Goal: Task Accomplishment & Management: Manage account settings

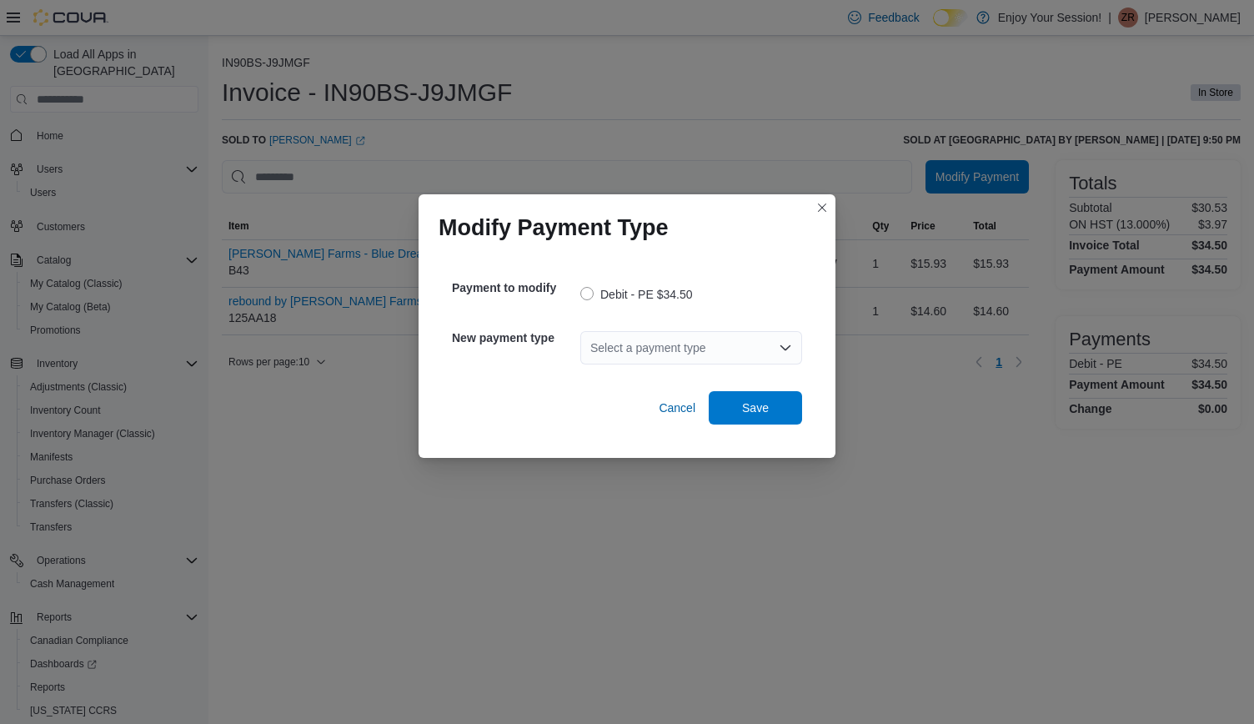
click at [780, 339] on div "Select a payment type" at bounding box center [691, 347] width 222 height 33
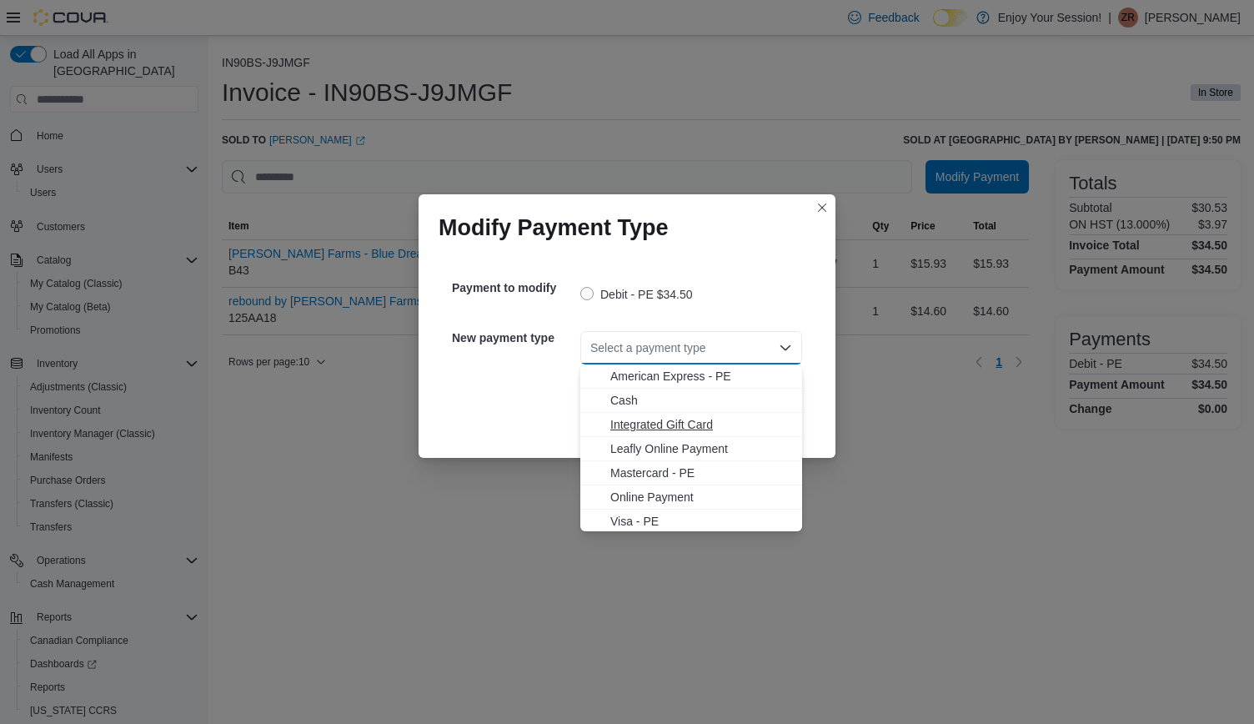
scroll to position [3, 0]
click at [634, 520] on span "Visa - PE" at bounding box center [701, 518] width 182 height 17
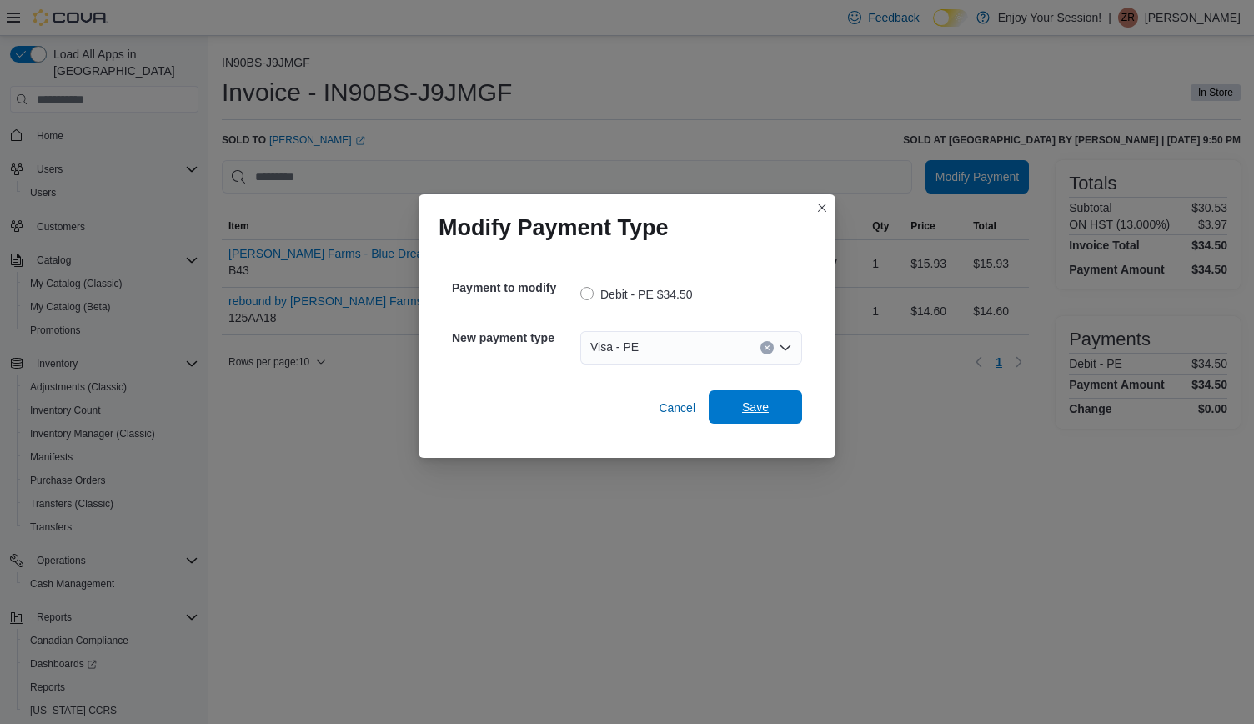
click at [766, 418] on span "Save" at bounding box center [755, 406] width 73 height 33
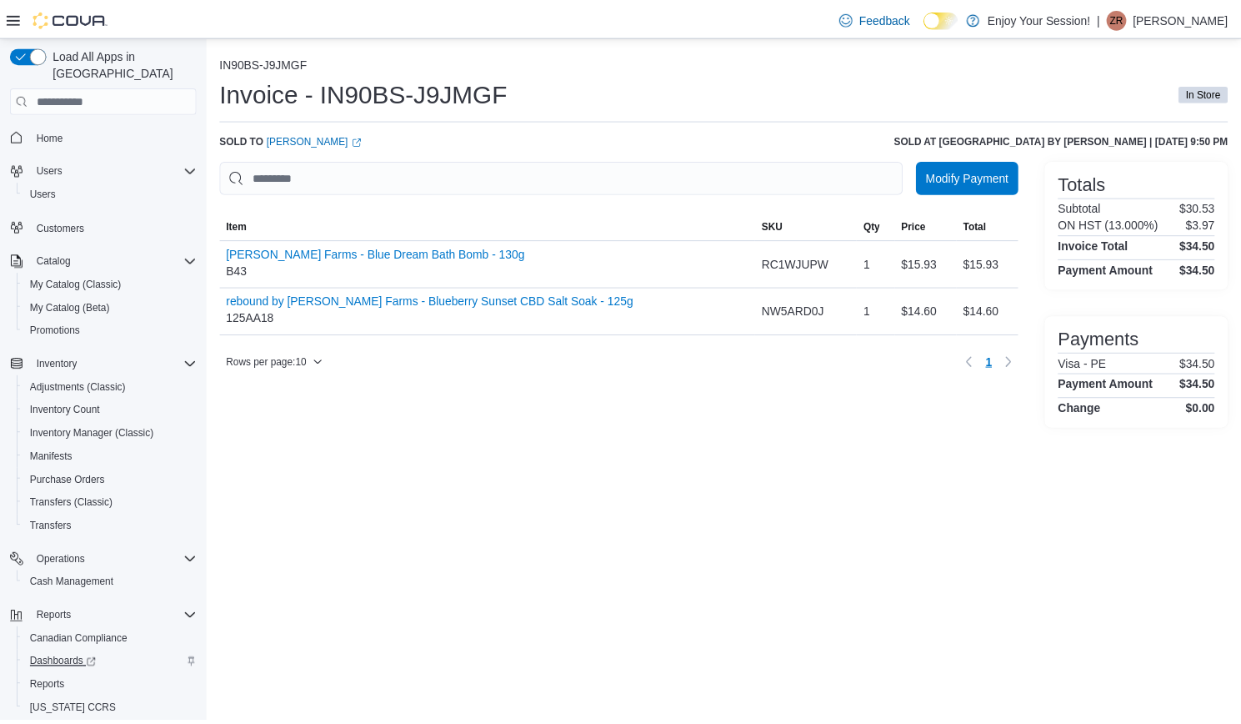
scroll to position [38, 0]
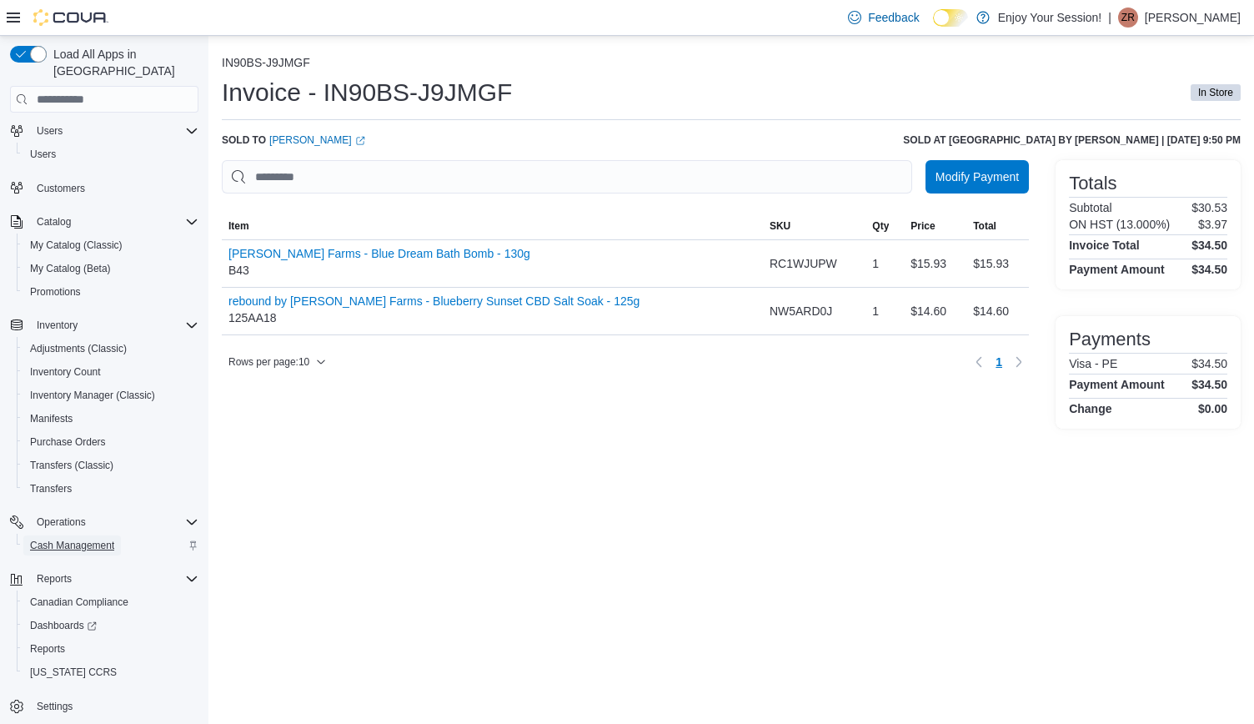
click at [28, 535] on link "Cash Management" at bounding box center [72, 545] width 98 height 20
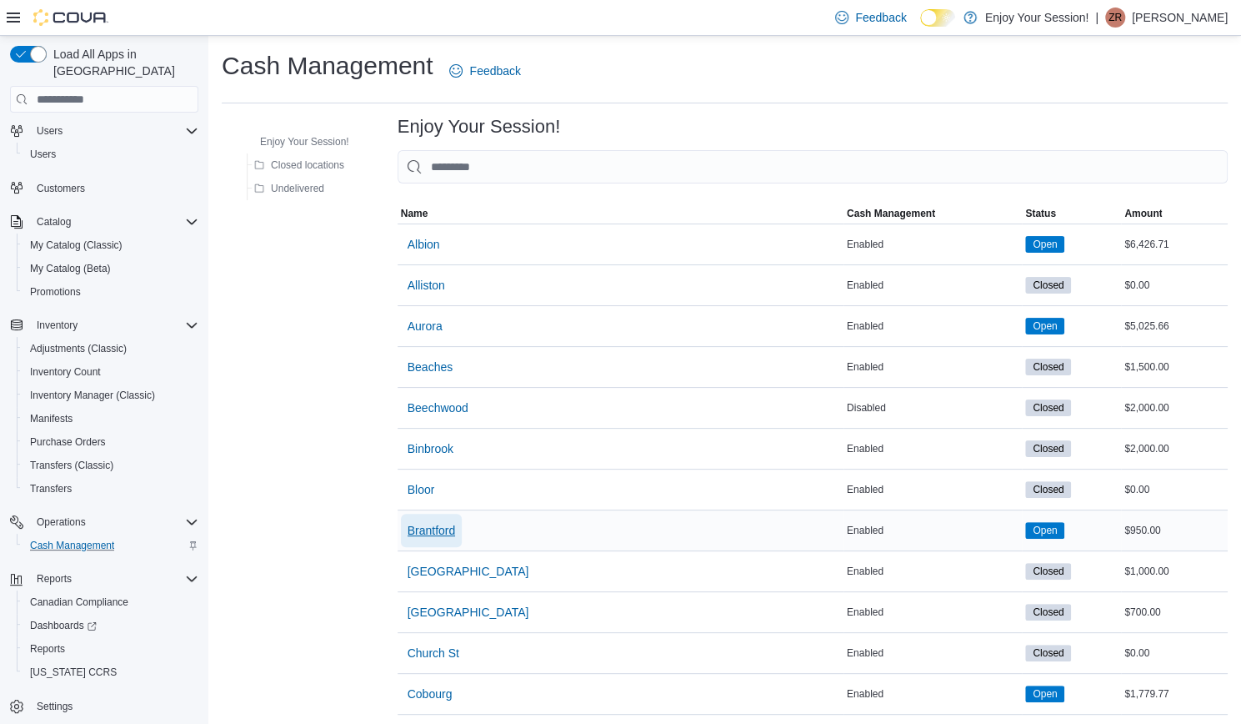
click at [418, 532] on span "Brantford" at bounding box center [432, 530] width 48 height 17
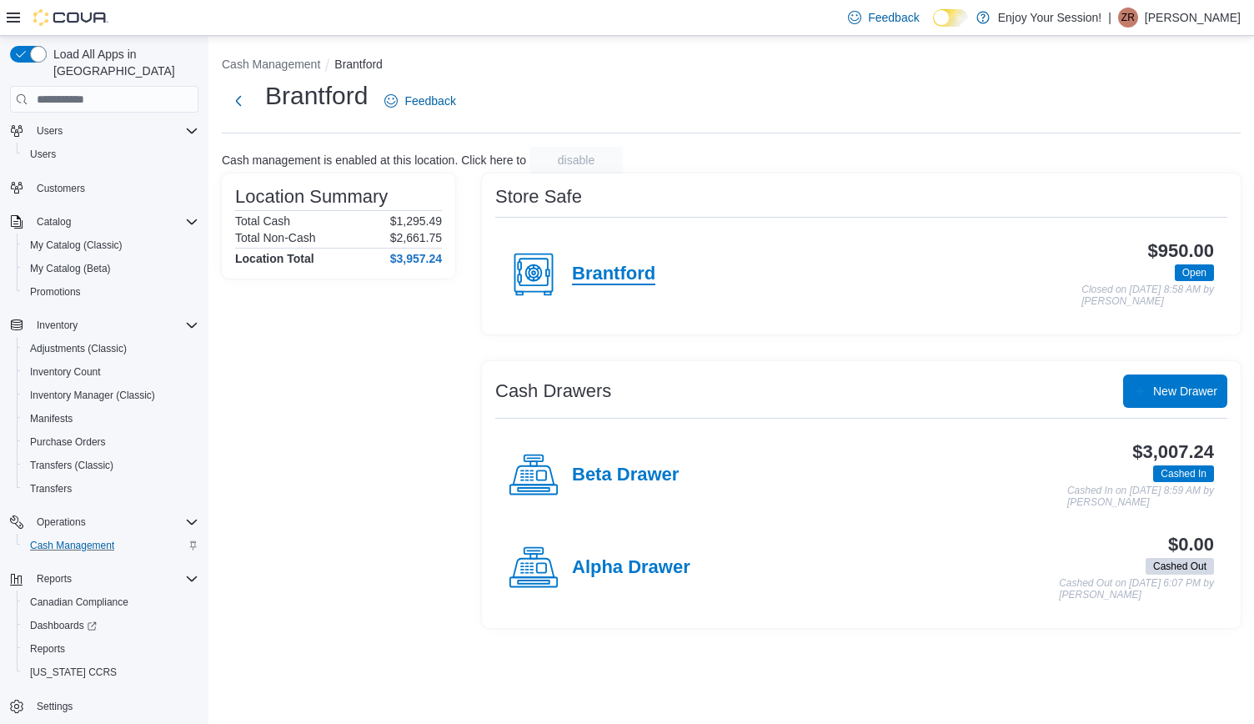
click at [622, 270] on h4 "Brantford" at bounding box center [613, 274] width 83 height 22
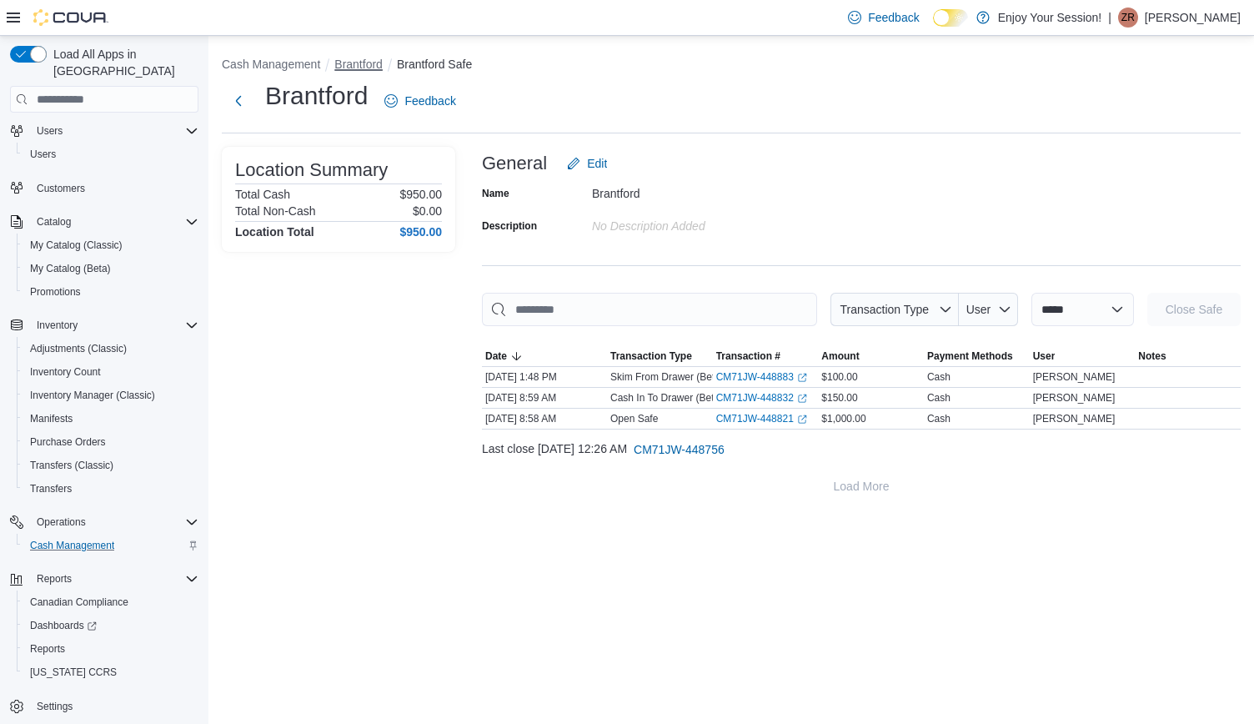
click at [343, 63] on button "Brantford" at bounding box center [358, 64] width 48 height 13
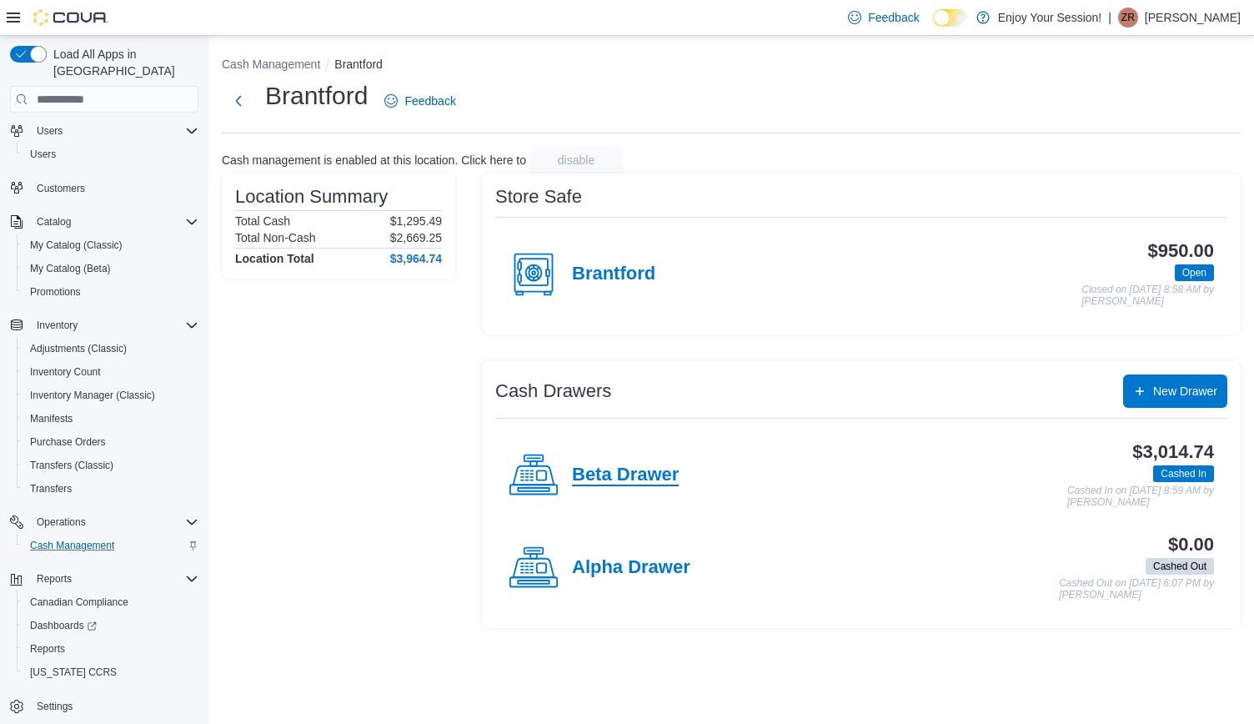
click at [625, 479] on h4 "Beta Drawer" at bounding box center [625, 475] width 107 height 22
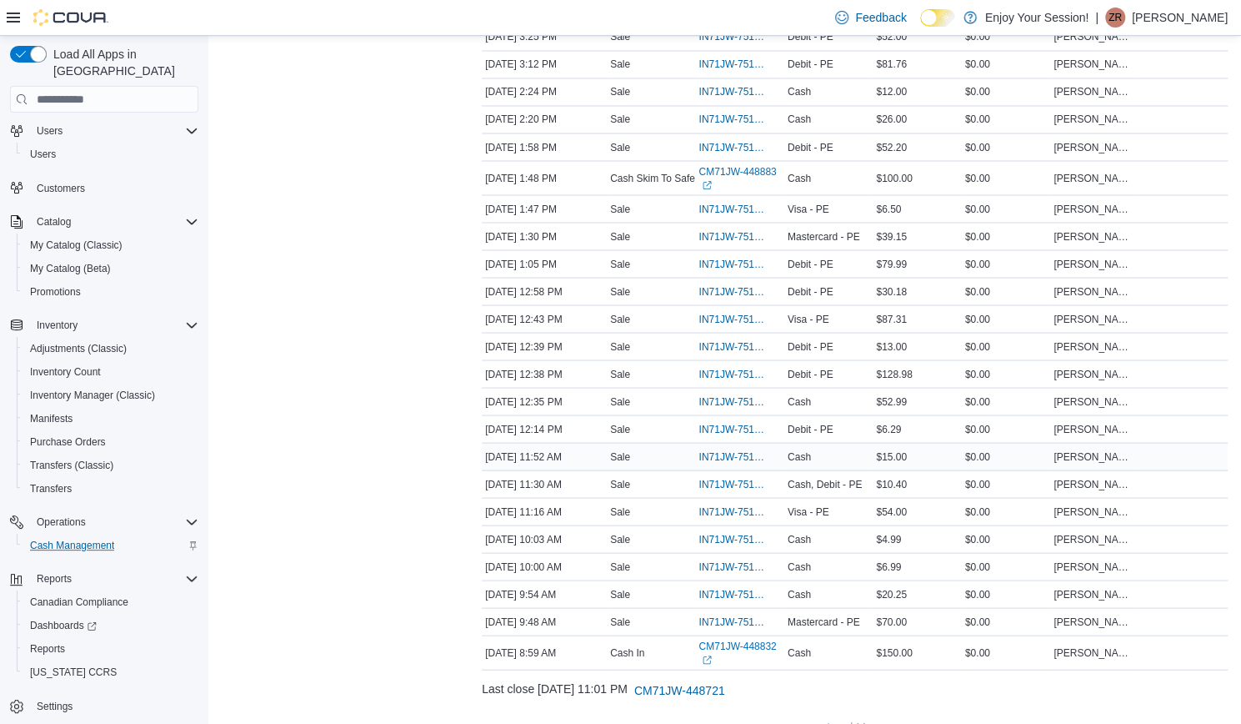
scroll to position [1719, 0]
drag, startPoint x: 726, startPoint y: 474, endPoint x: 724, endPoint y: 465, distance: 9.5
click at [724, 474] on span "IN71JW-7515573" at bounding box center [740, 484] width 82 height 20
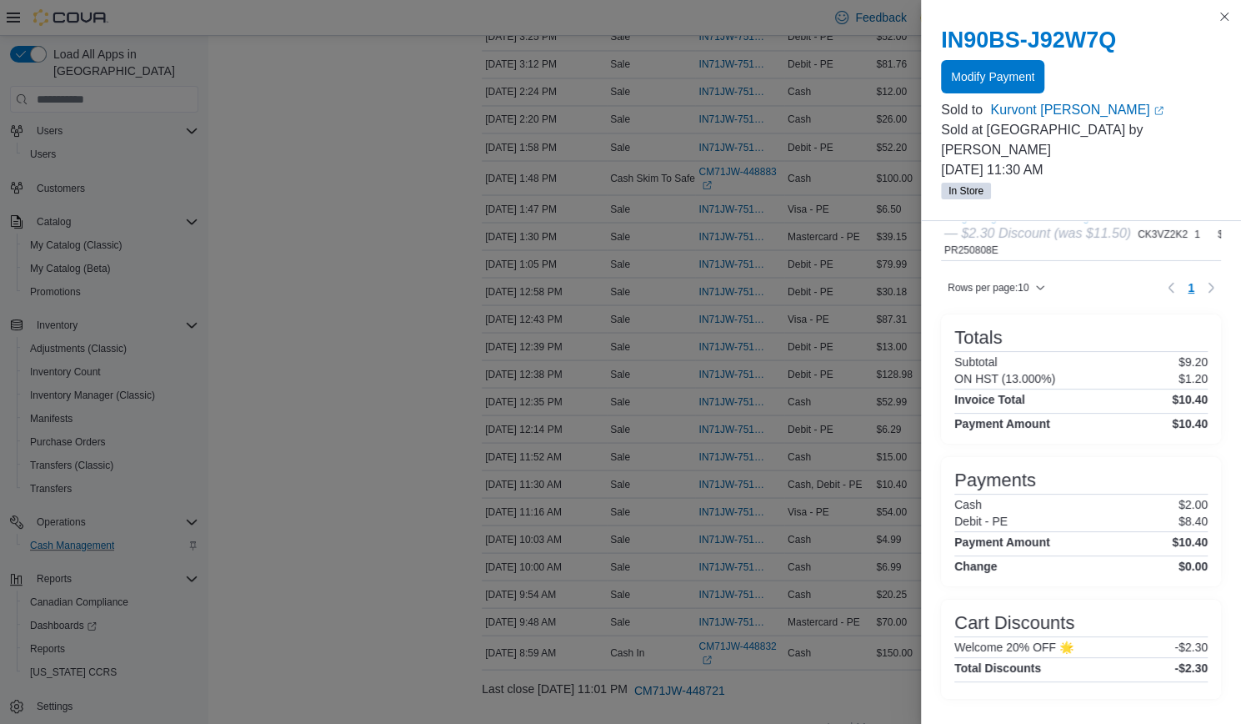
scroll to position [0, 0]
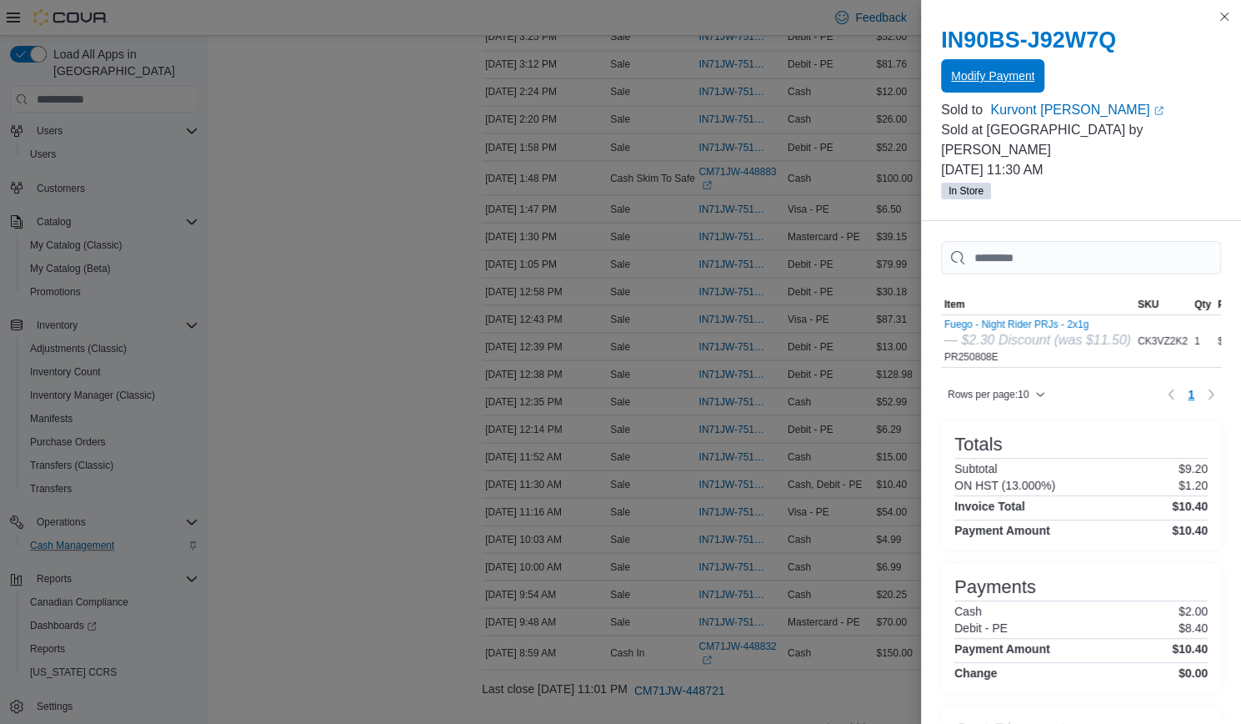
click at [1029, 70] on span "Modify Payment" at bounding box center [992, 76] width 83 height 17
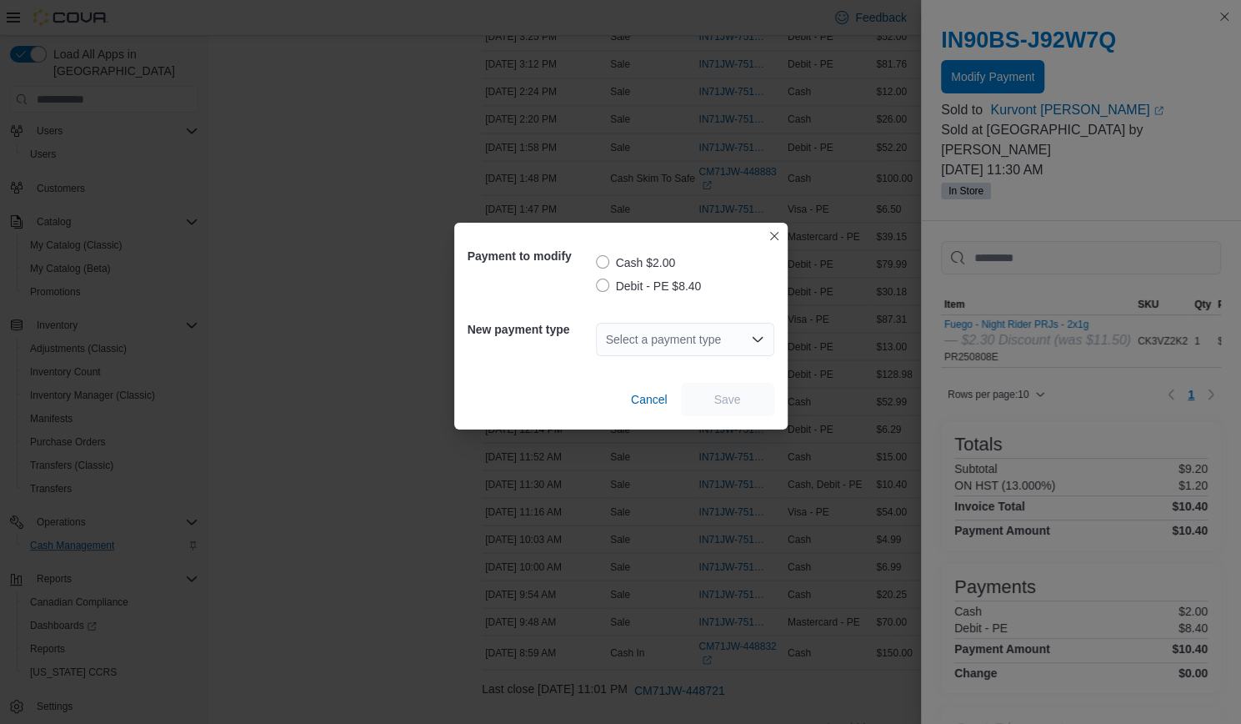
click at [688, 351] on div "Select a payment type" at bounding box center [685, 339] width 178 height 33
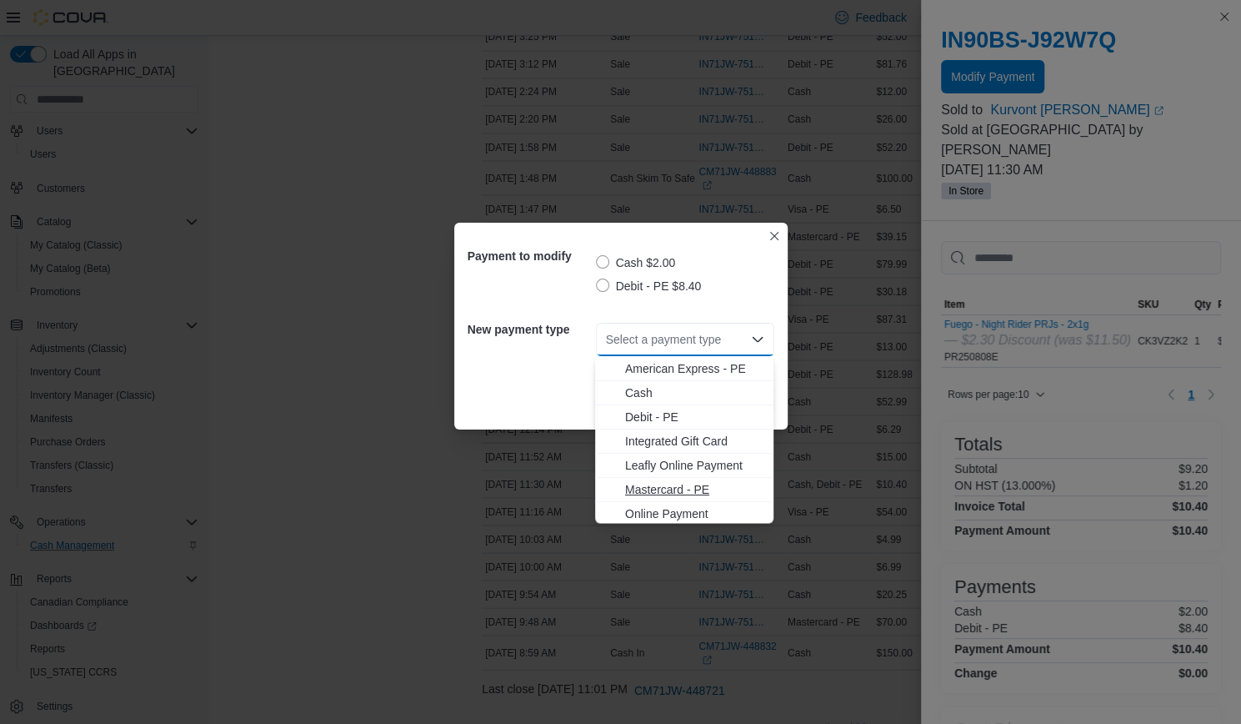
click at [660, 488] on span "Mastercard - PE" at bounding box center [694, 488] width 138 height 17
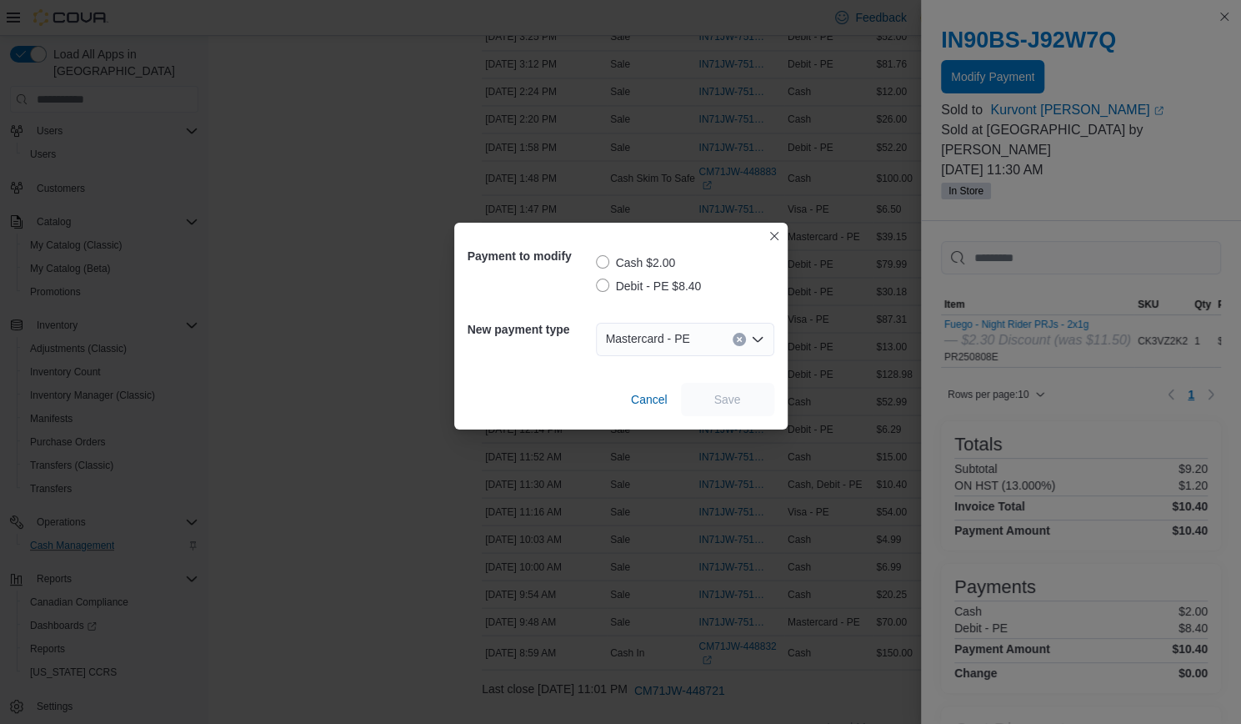
click at [602, 287] on label "Debit - PE $8.40" at bounding box center [649, 286] width 106 height 20
click at [734, 403] on span "Save" at bounding box center [728, 398] width 27 height 17
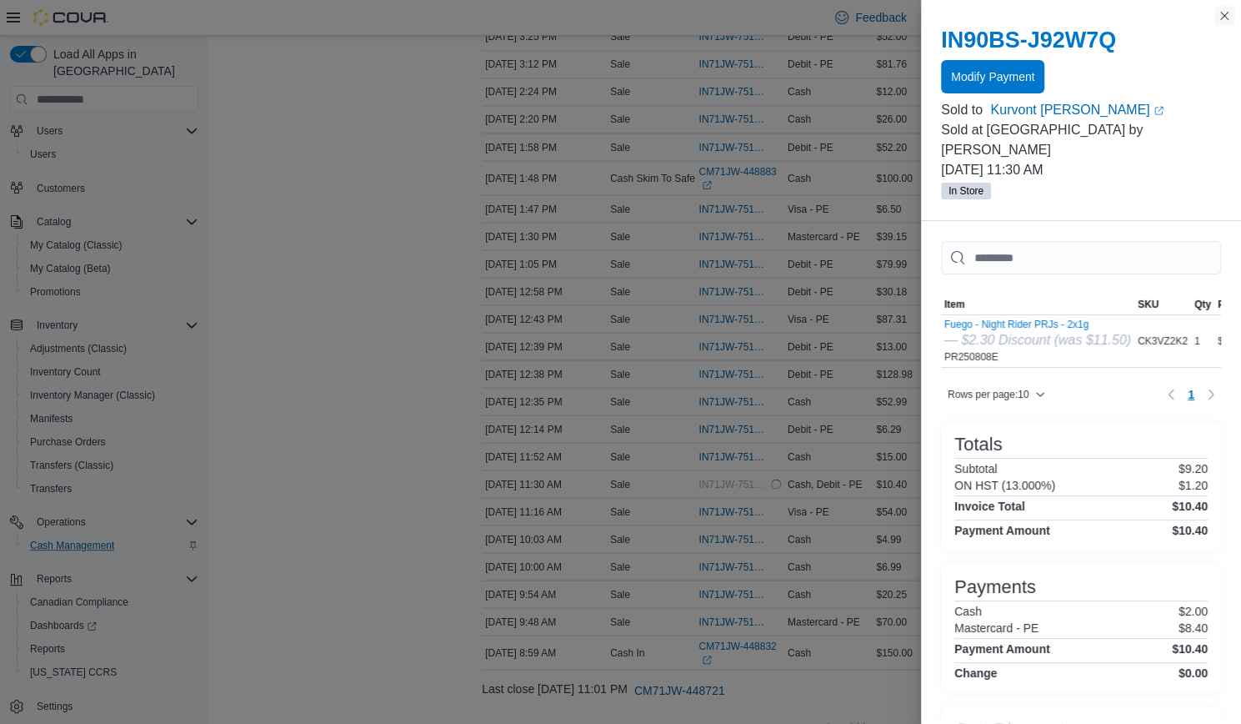
click at [1224, 23] on button "Close this dialog" at bounding box center [1225, 16] width 20 height 20
